Goal: Check status: Check status

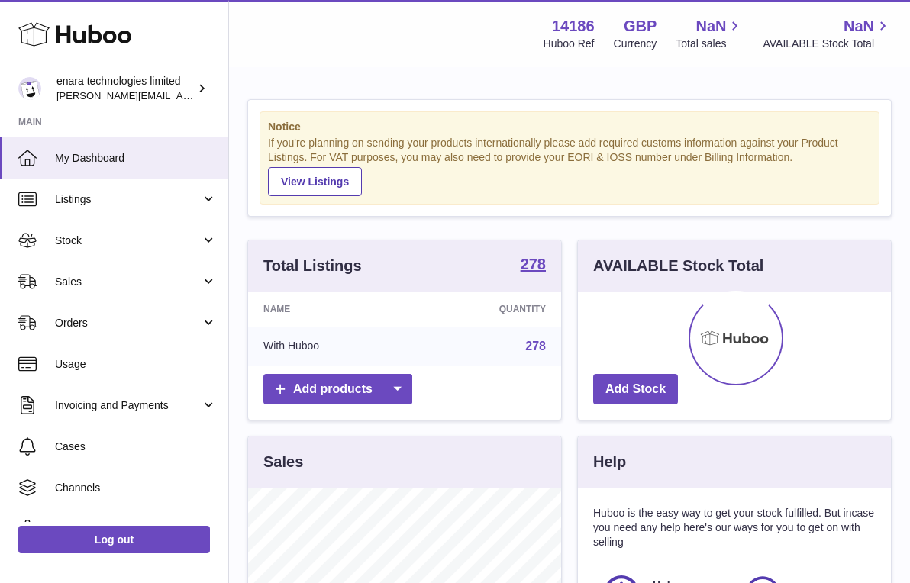
scroll to position [238, 313]
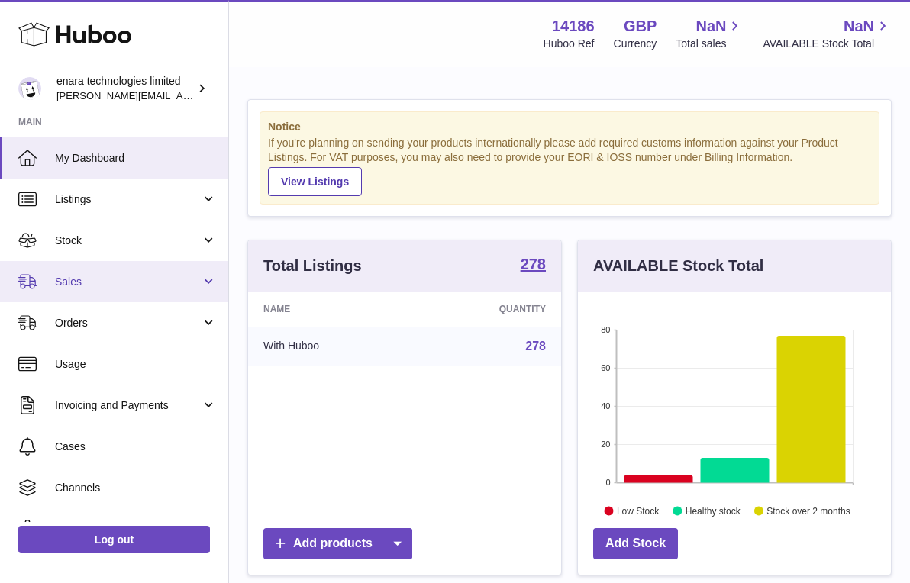
click at [104, 278] on span "Sales" at bounding box center [128, 282] width 146 height 15
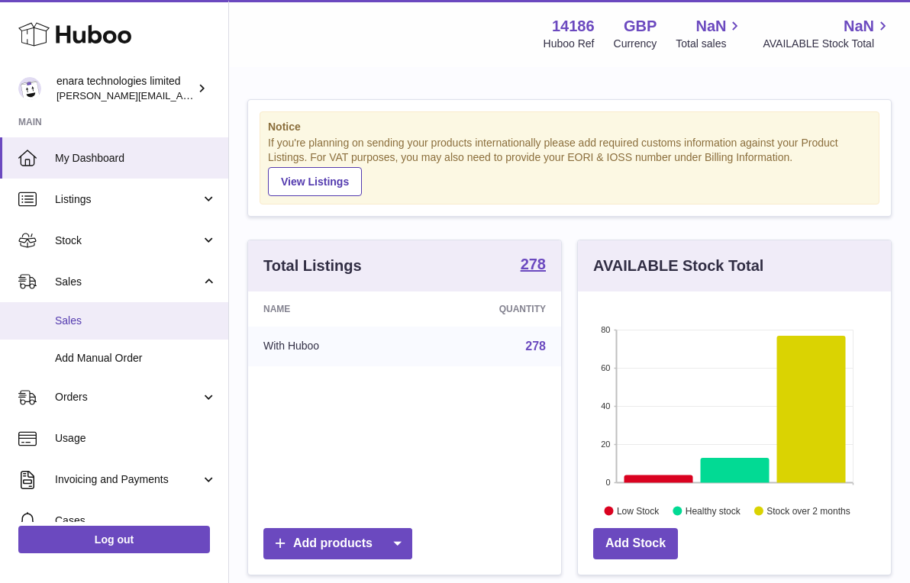
click at [100, 315] on span "Sales" at bounding box center [136, 321] width 162 height 15
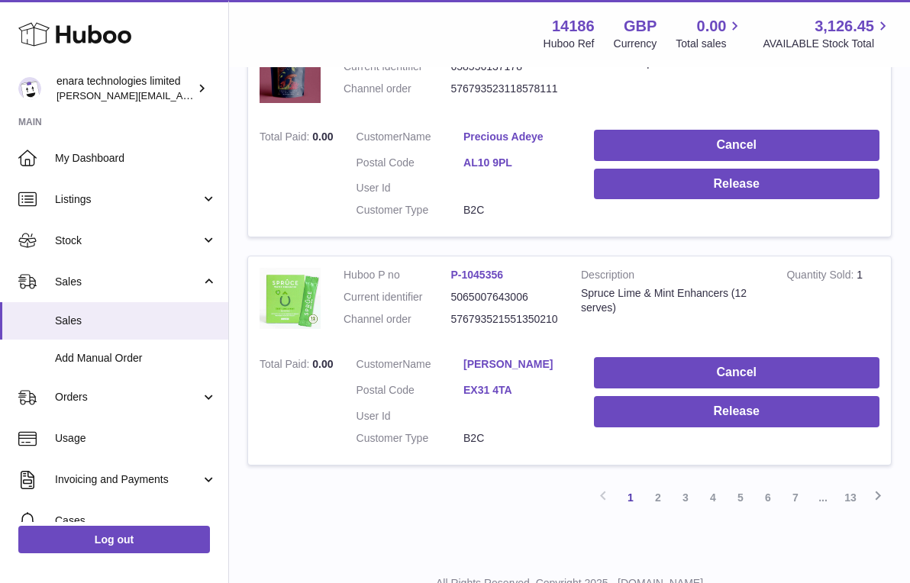
scroll to position [2182, 0]
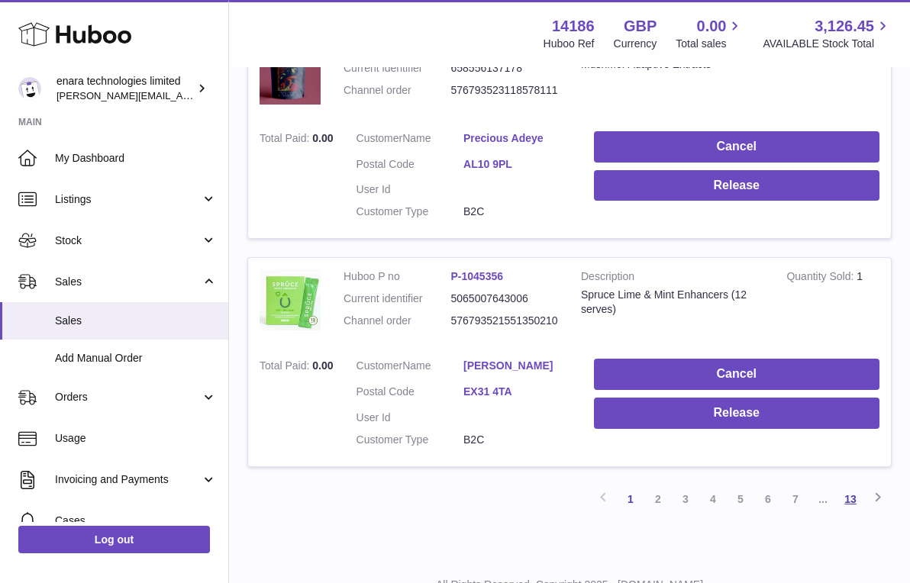
click at [851, 486] on link "13" at bounding box center [850, 499] width 27 height 27
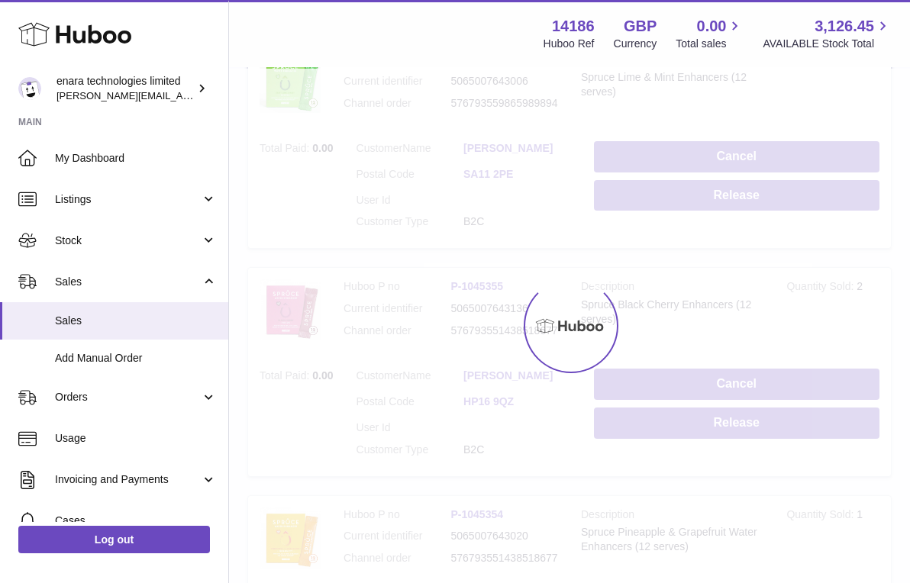
scroll to position [69, 0]
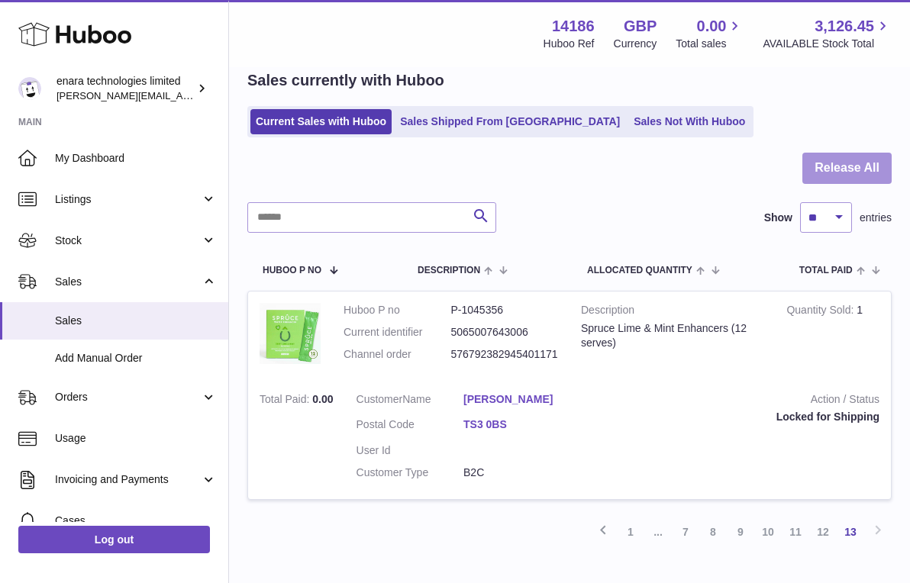
click at [860, 169] on button "Release All" at bounding box center [846, 168] width 89 height 31
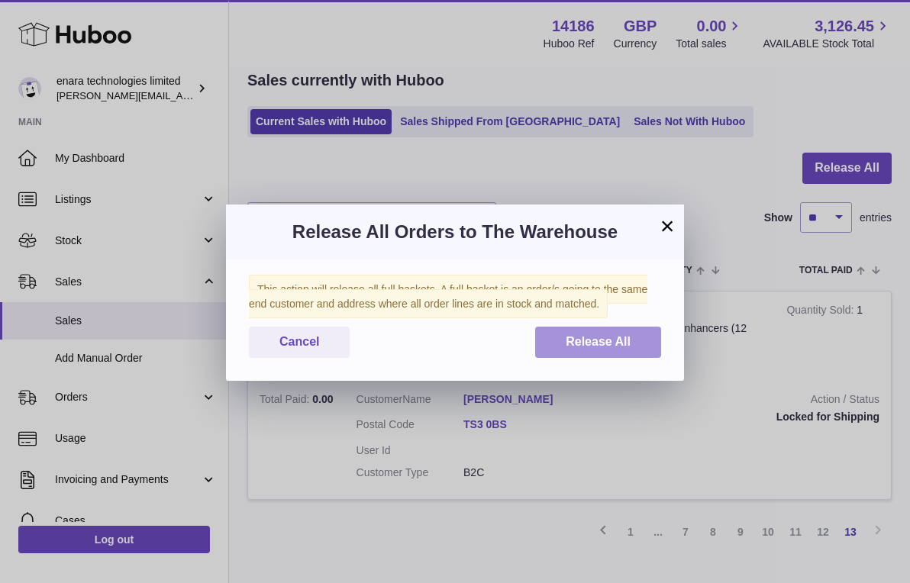
click at [588, 342] on span "Release All" at bounding box center [598, 341] width 65 height 13
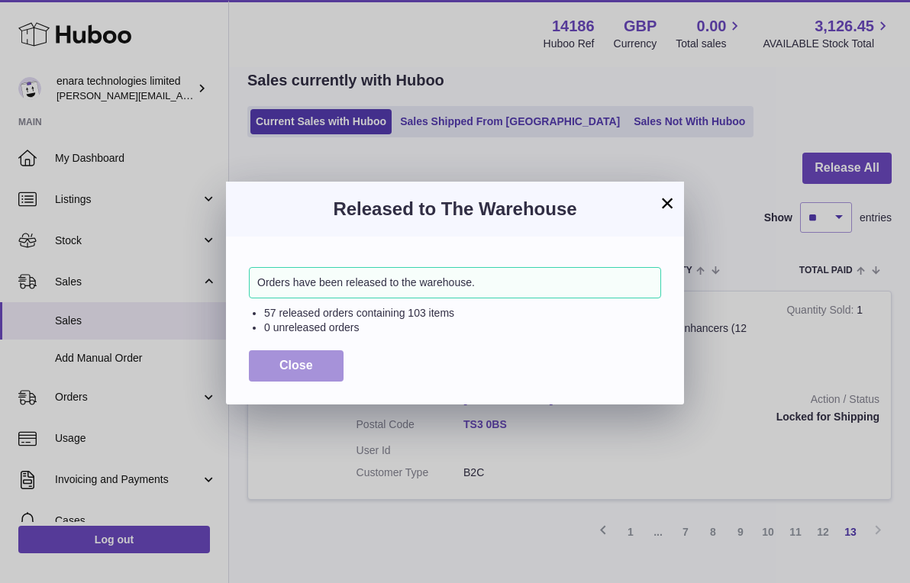
click at [303, 362] on span "Close" at bounding box center [296, 365] width 34 height 13
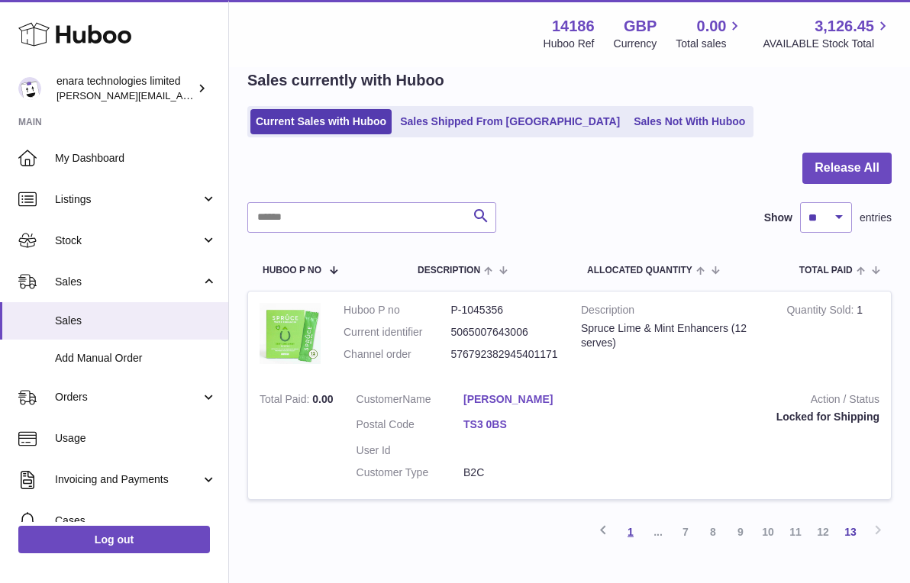
click at [630, 524] on link "1" at bounding box center [630, 531] width 27 height 27
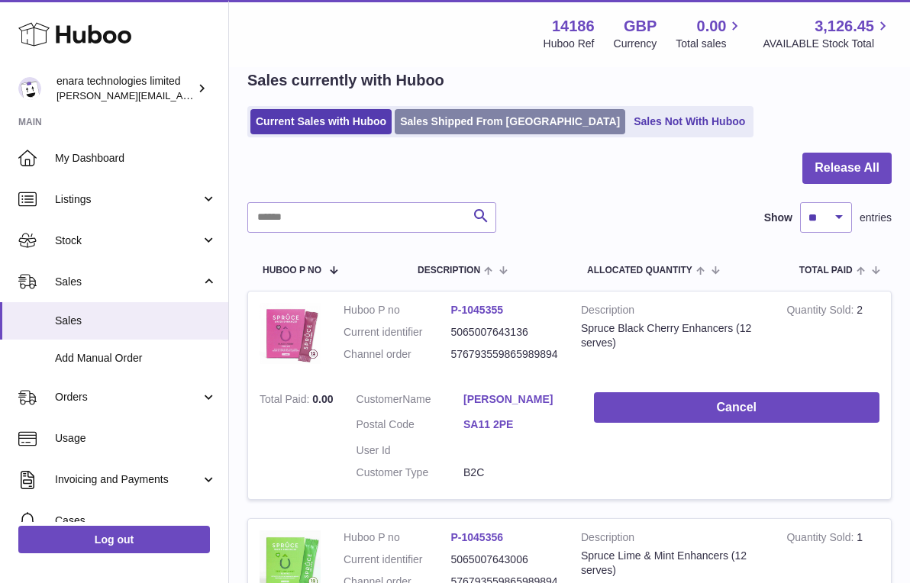
click at [491, 116] on link "Sales Shipped From Huboo" at bounding box center [510, 121] width 231 height 25
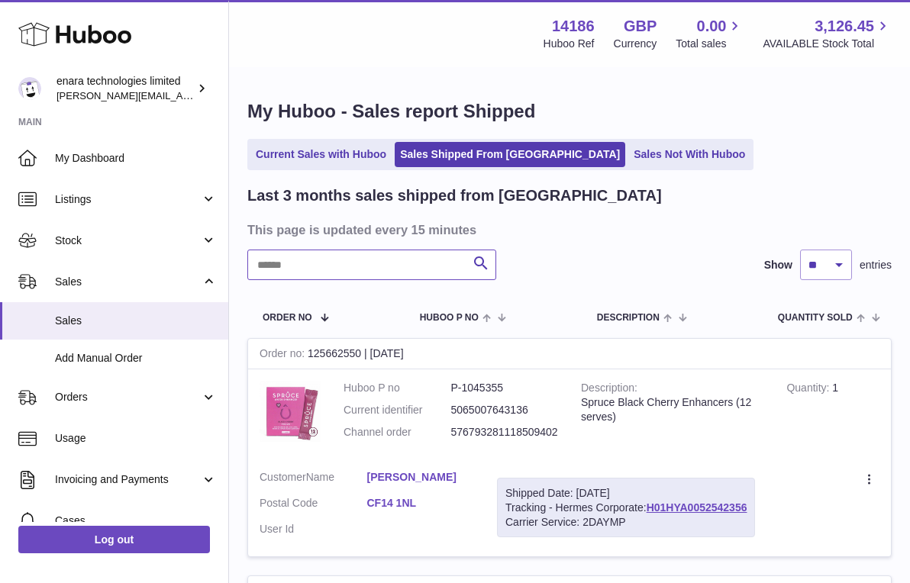
click at [390, 274] on input "text" at bounding box center [371, 265] width 249 height 31
paste input "**********"
type input "**********"
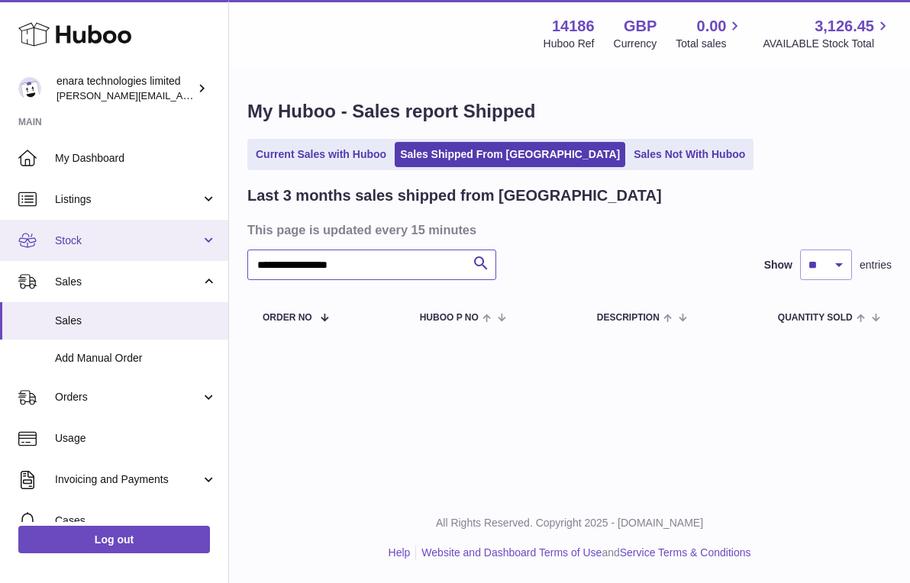
drag, startPoint x: 399, startPoint y: 276, endPoint x: 213, endPoint y: 245, distance: 188.9
click at [212, 269] on div "**********" at bounding box center [455, 291] width 910 height 583
